Goal: Communication & Community: Answer question/provide support

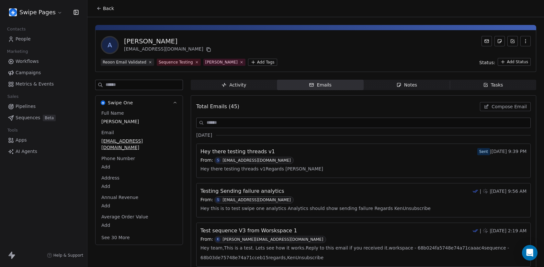
click at [253, 87] on span "Activity Activity" at bounding box center [234, 85] width 86 height 10
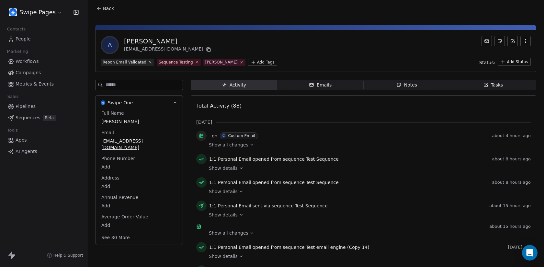
click at [313, 86] on icon "button" at bounding box center [311, 84] width 5 height 5
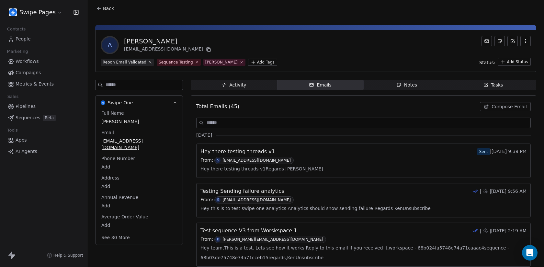
click at [521, 109] on span "Compose Email" at bounding box center [509, 106] width 35 height 6
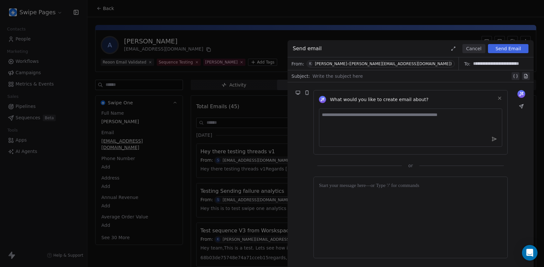
click at [321, 74] on div at bounding box center [411, 76] width 198 height 8
click at [336, 217] on div at bounding box center [410, 217] width 183 height 71
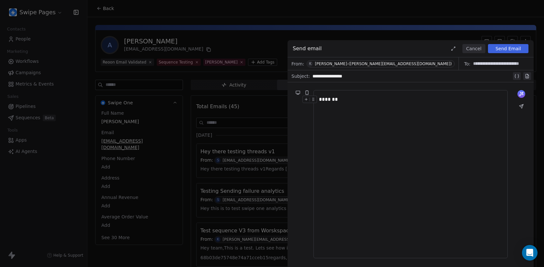
click at [349, 67] on span "K [PERSON_NAME]-([PERSON_NAME][EMAIL_ADDRESS][DOMAIN_NAME])" at bounding box center [381, 63] width 148 height 7
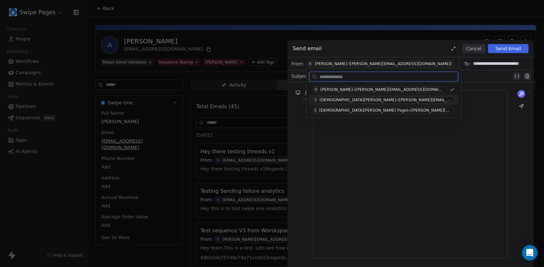
click at [341, 102] on span "S [DEMOGRAPHIC_DATA][PERSON_NAME]-([PERSON_NAME][EMAIL_ADDRESS][DOMAIN_NAME])" at bounding box center [384, 99] width 142 height 7
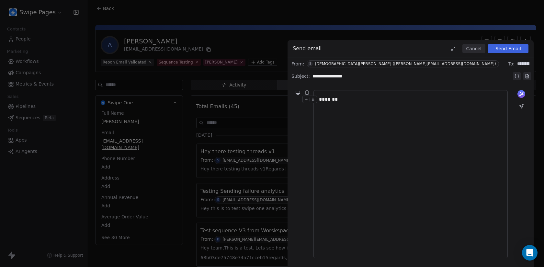
click at [359, 100] on div "*******" at bounding box center [410, 100] width 183 height 8
click at [233, 151] on div "**********" at bounding box center [272, 133] width 544 height 267
click at [472, 48] on button "Cancel" at bounding box center [473, 48] width 23 height 9
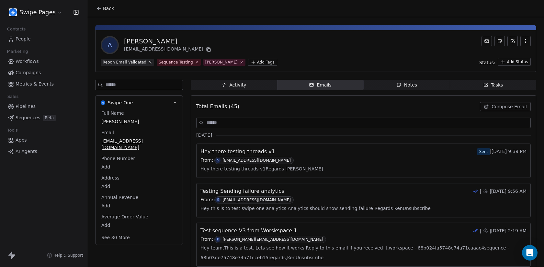
click at [255, 148] on span "Hey there testing threads v1" at bounding box center [237, 152] width 74 height 8
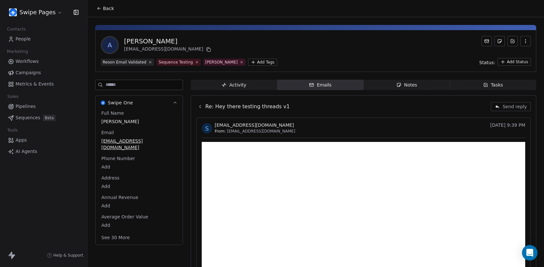
click at [200, 110] on button at bounding box center [200, 107] width 8 height 8
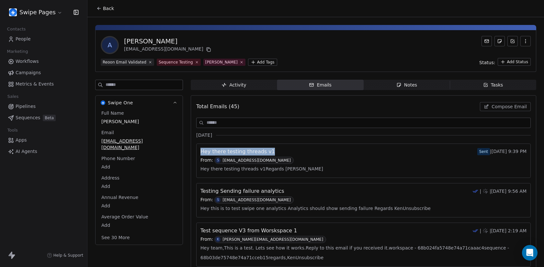
drag, startPoint x: 283, startPoint y: 154, endPoint x: 199, endPoint y: 149, distance: 84.7
click at [199, 149] on div "Hey there testing threads v1 Sent | Sep 29th, 9:39 PM From: S swami@swipeone.co…" at bounding box center [364, 161] width 334 height 34
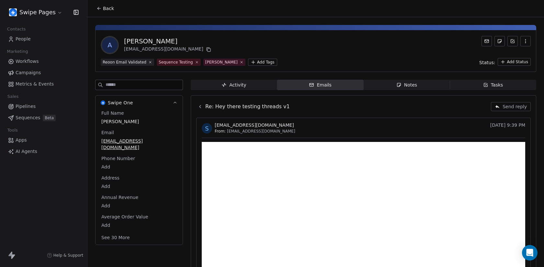
click at [201, 108] on icon at bounding box center [200, 106] width 5 height 5
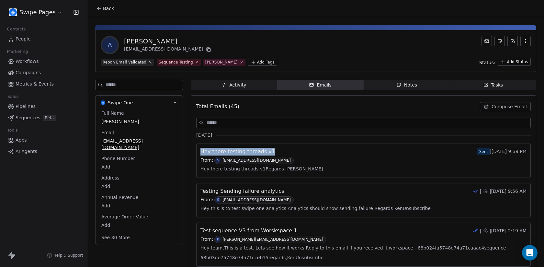
drag, startPoint x: 279, startPoint y: 152, endPoint x: 199, endPoint y: 151, distance: 80.0
click at [199, 151] on div "Hey there testing threads v1 Sent | Sep 29th, 9:39 PM From: S swami@swipeone.co…" at bounding box center [364, 161] width 334 height 34
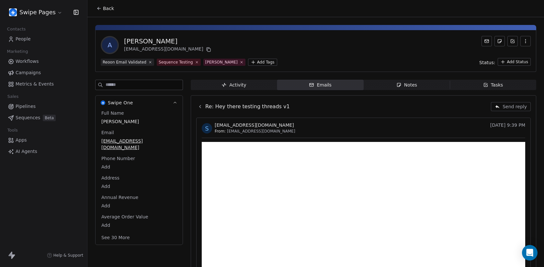
click at [202, 110] on button at bounding box center [200, 107] width 8 height 8
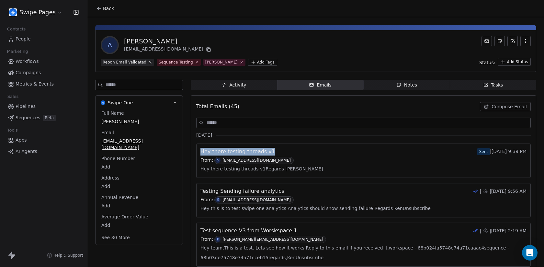
drag, startPoint x: 273, startPoint y: 150, endPoint x: 199, endPoint y: 150, distance: 74.2
click at [199, 150] on div "Hey there testing threads v1 Sent | Sep 29th, 9:39 PM From: S swami@swipeone.co…" at bounding box center [364, 161] width 334 height 34
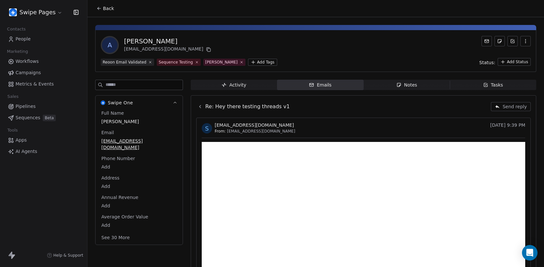
click at [200, 111] on div "Re: Hey there testing threads v1 Send reply" at bounding box center [363, 106] width 335 height 14
click at [200, 106] on icon at bounding box center [200, 106] width 5 height 5
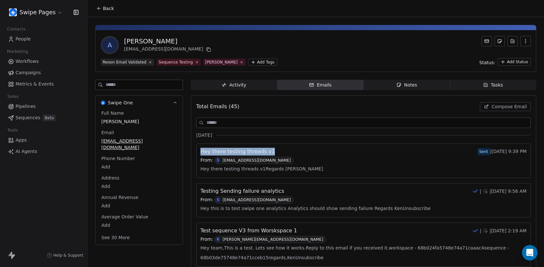
drag, startPoint x: 271, startPoint y: 150, endPoint x: 190, endPoint y: 150, distance: 81.3
copy span "Hey there testing threads v1"
click at [499, 110] on button "Compose Email" at bounding box center [505, 106] width 51 height 9
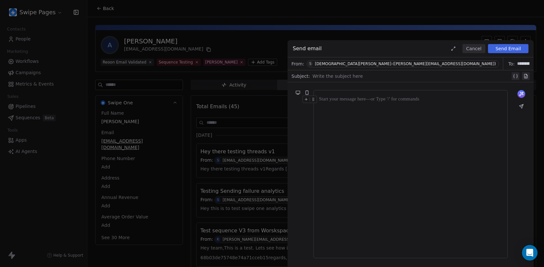
click at [318, 75] on div at bounding box center [411, 76] width 198 height 8
paste div
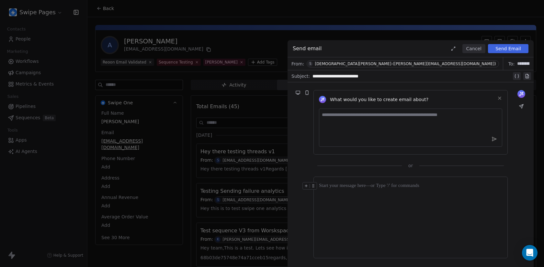
click at [368, 60] on span "S Swami SwipeOne-(swami@swipeone.co.in)" at bounding box center [403, 63] width 192 height 7
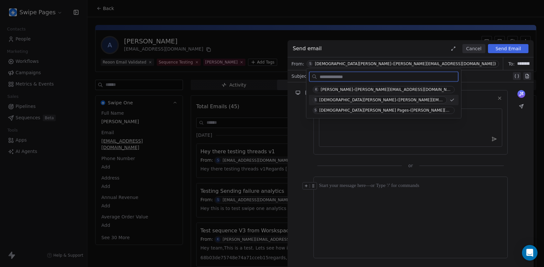
click at [365, 100] on div "Swami SwipeOne-(swami@swipeone.co.in)" at bounding box center [381, 100] width 125 height 5
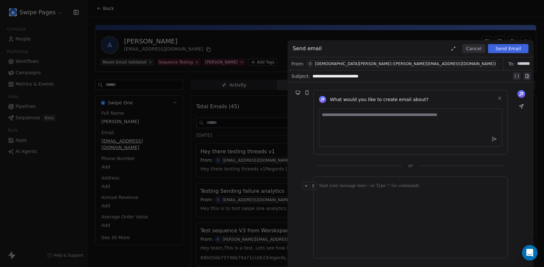
click at [374, 205] on div at bounding box center [410, 217] width 183 height 71
paste div
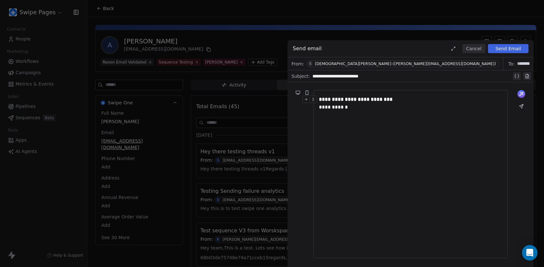
click at [418, 98] on div "**********" at bounding box center [410, 104] width 183 height 16
click at [514, 52] on button "Send Email" at bounding box center [508, 48] width 40 height 9
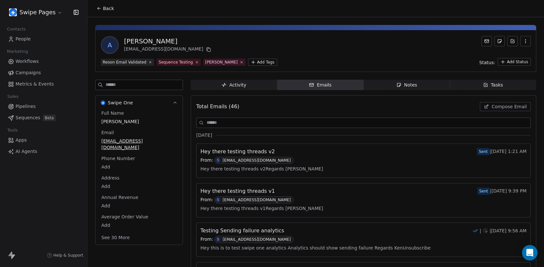
click at [276, 166] on span "Hey there testing threads v2Regards [PERSON_NAME]" at bounding box center [261, 169] width 123 height 10
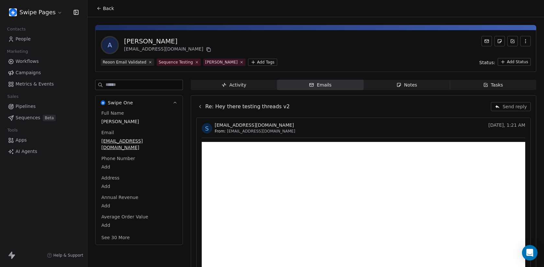
click at [199, 108] on icon at bounding box center [200, 106] width 5 height 5
